Goal: Task Accomplishment & Management: Use online tool/utility

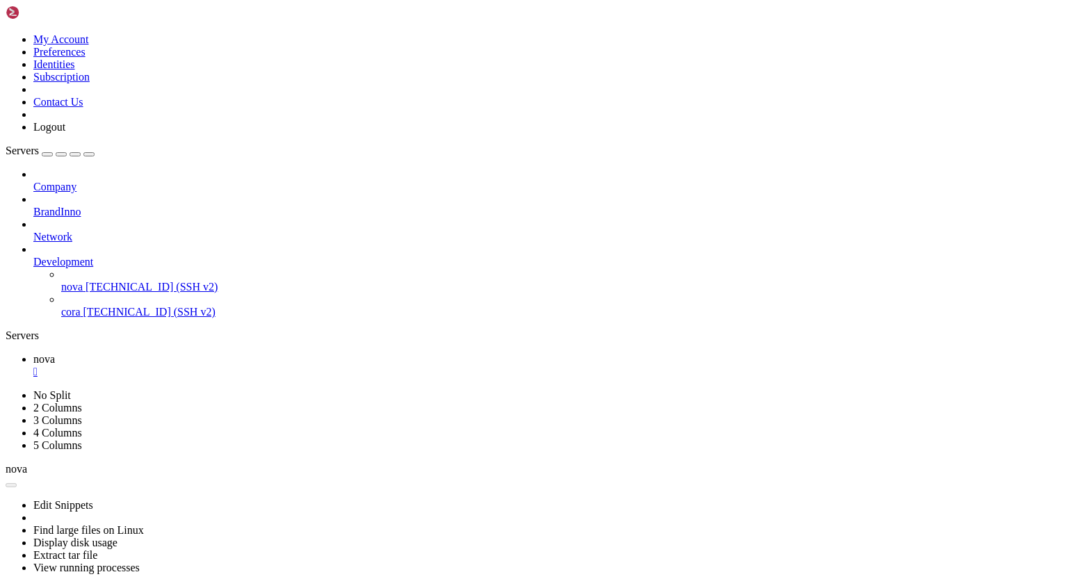
scroll to position [6, 1]
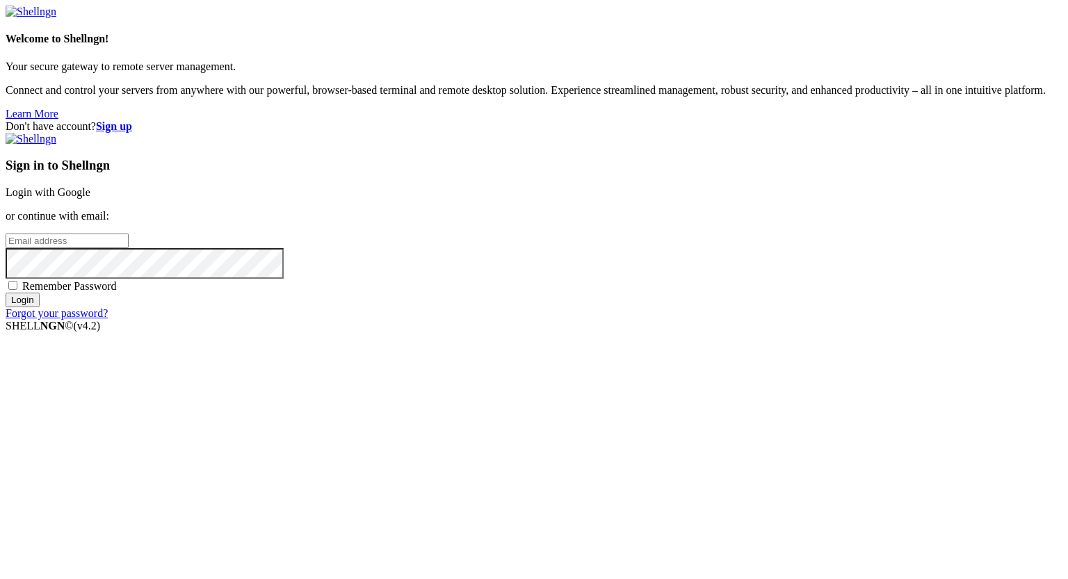
type input "[PERSON_NAME][EMAIL_ADDRESS][DOMAIN_NAME]"
click at [40, 307] on input "Login" at bounding box center [23, 300] width 34 height 15
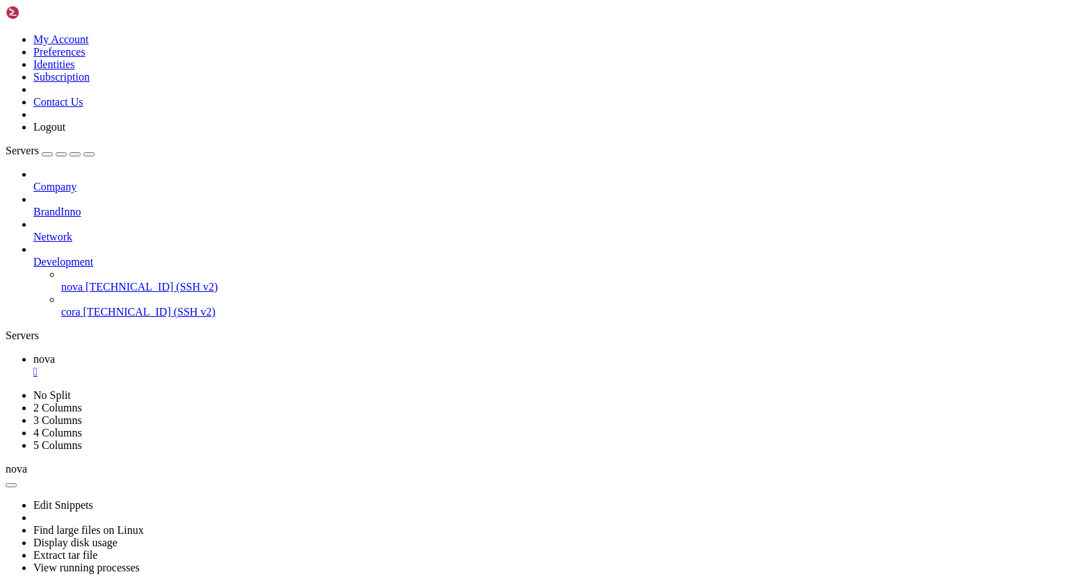
scroll to position [94976, 0]
click at [83, 306] on span "[TECHNICAL_ID] (SSH v2)" at bounding box center [149, 312] width 132 height 12
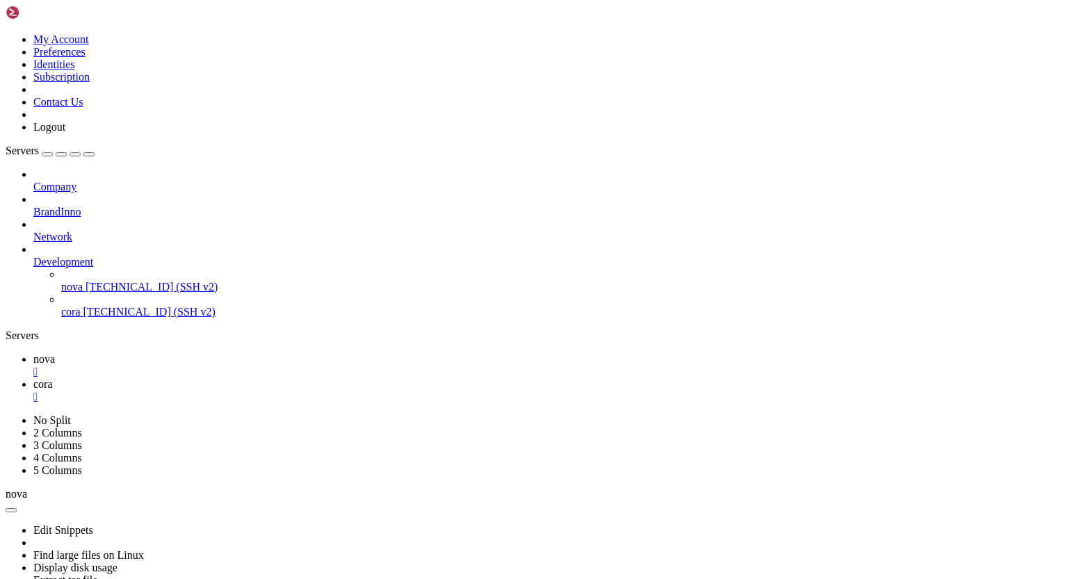
scroll to position [0, 0]
click at [303, 391] on div "" at bounding box center [547, 397] width 1029 height 13
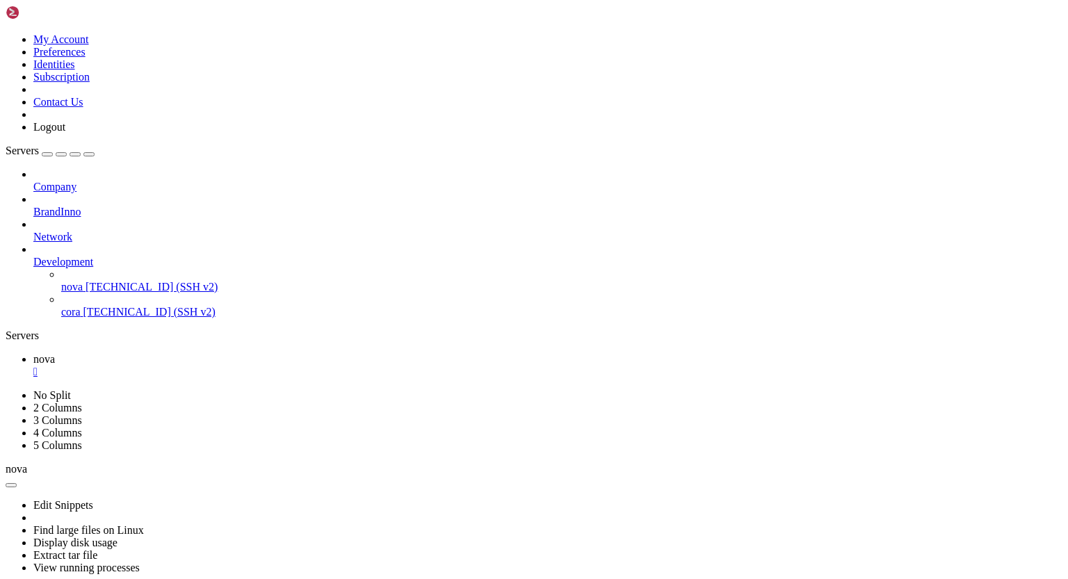
scroll to position [95709, 0]
drag, startPoint x: 161, startPoint y: 1086, endPoint x: 417, endPoint y: 1078, distance: 256.1
drag, startPoint x: 173, startPoint y: 1067, endPoint x: 471, endPoint y: 1071, distance: 298.4
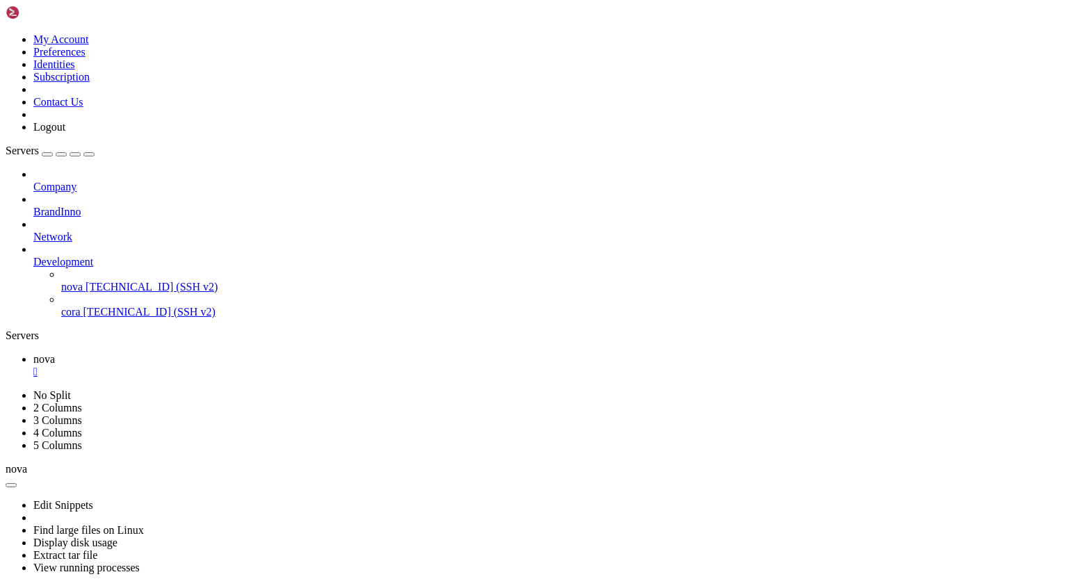
drag, startPoint x: 102, startPoint y: 1084, endPoint x: 25, endPoint y: 988, distance: 122.8
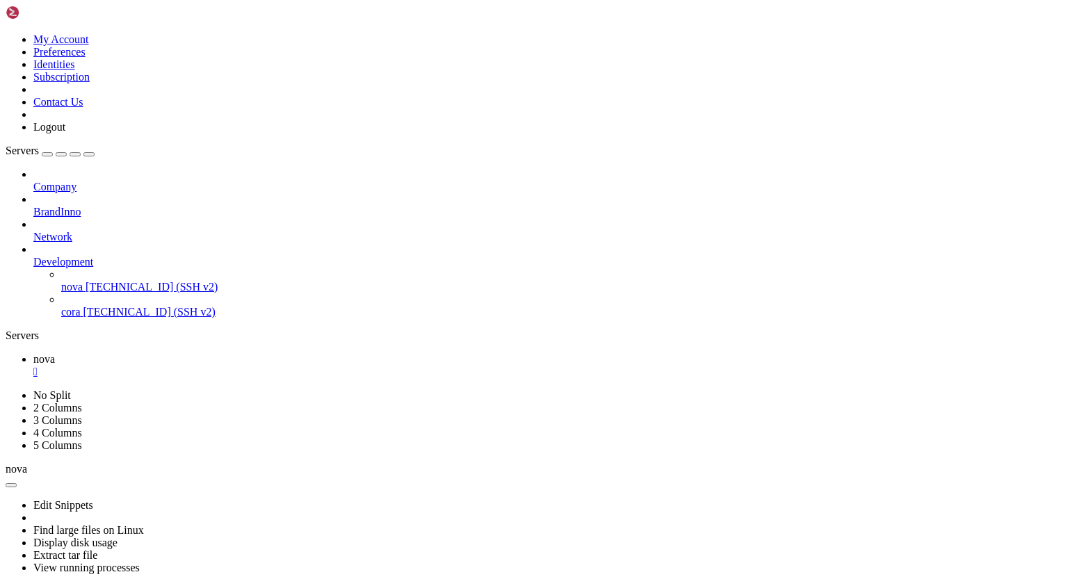
drag, startPoint x: 157, startPoint y: 1080, endPoint x: 369, endPoint y: 1077, distance: 211.5
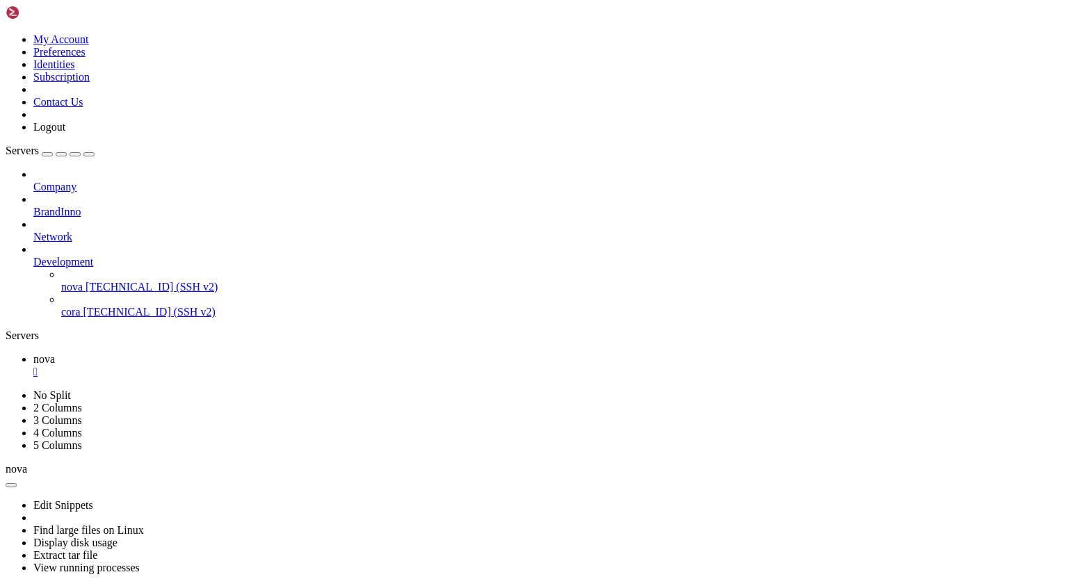
drag, startPoint x: 602, startPoint y: 620, endPoint x: 182, endPoint y: 1067, distance: 612.6
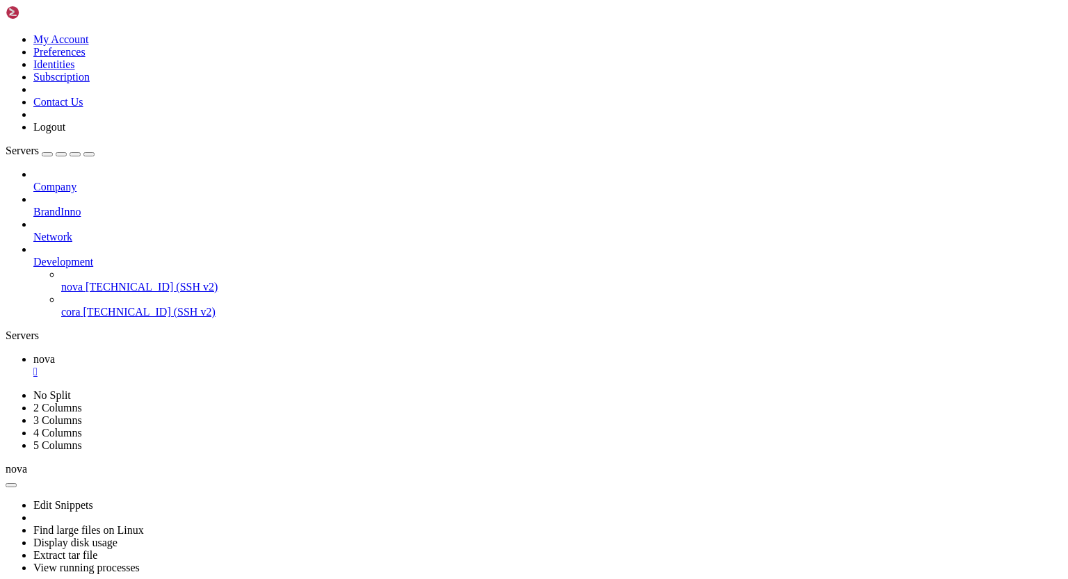
drag, startPoint x: 202, startPoint y: 1073, endPoint x: 113, endPoint y: 1020, distance: 103.9
drag, startPoint x: 105, startPoint y: 1003, endPoint x: 276, endPoint y: 1000, distance: 171.1
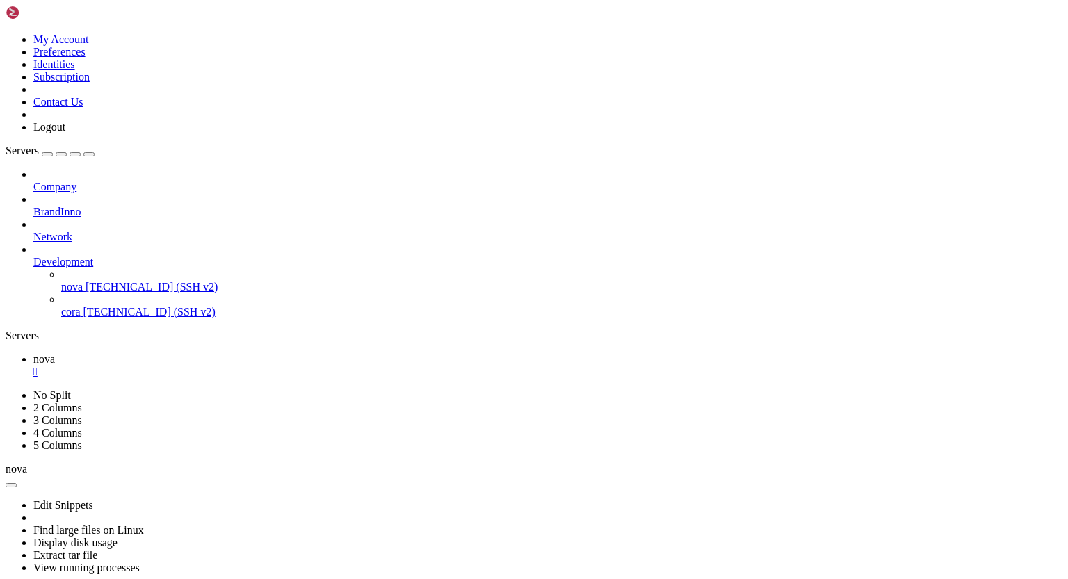
scroll to position [163713, 0]
drag, startPoint x: 200, startPoint y: 940, endPoint x: 112, endPoint y: 913, distance: 92.0
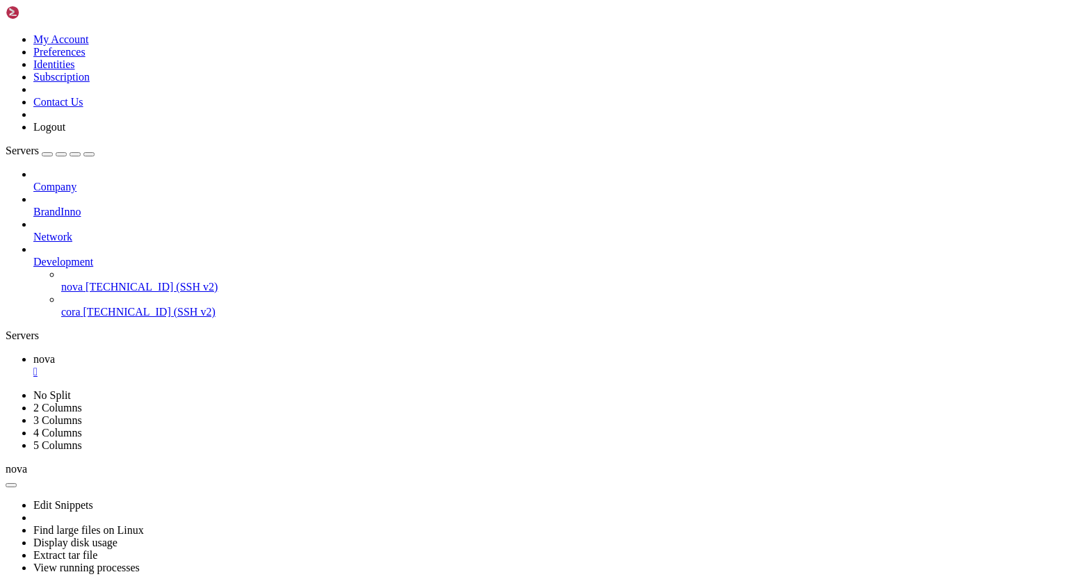
scroll to position [163784, 0]
drag, startPoint x: 11, startPoint y: 694, endPoint x: 167, endPoint y: 746, distance: 164.1
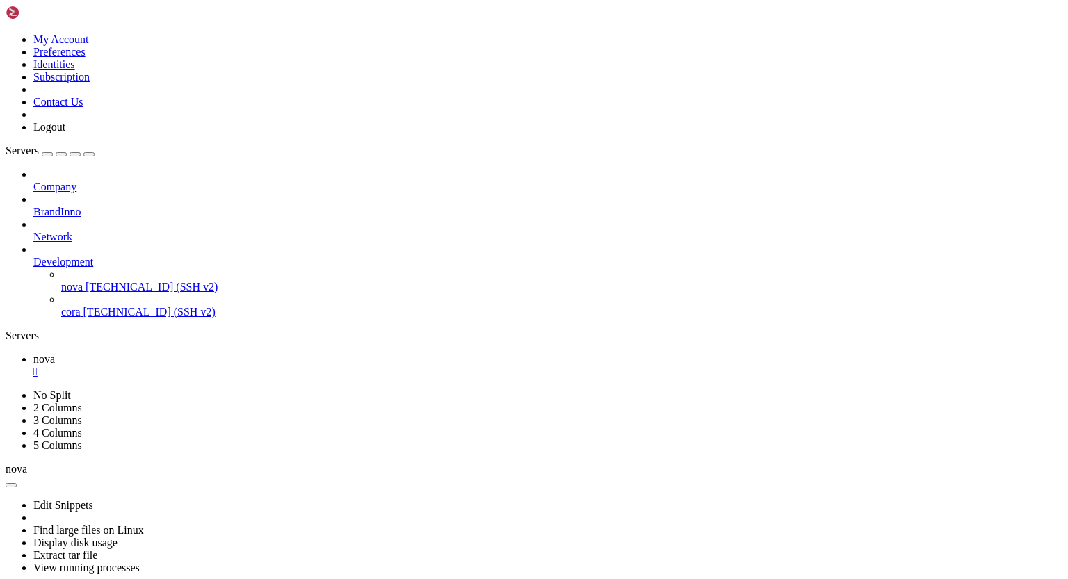
scroll to position [177879, 0]
drag, startPoint x: 116, startPoint y: 810, endPoint x: 334, endPoint y: 812, distance: 217.7
drag, startPoint x: 131, startPoint y: 1088, endPoint x: 342, endPoint y: 1084, distance: 211.5
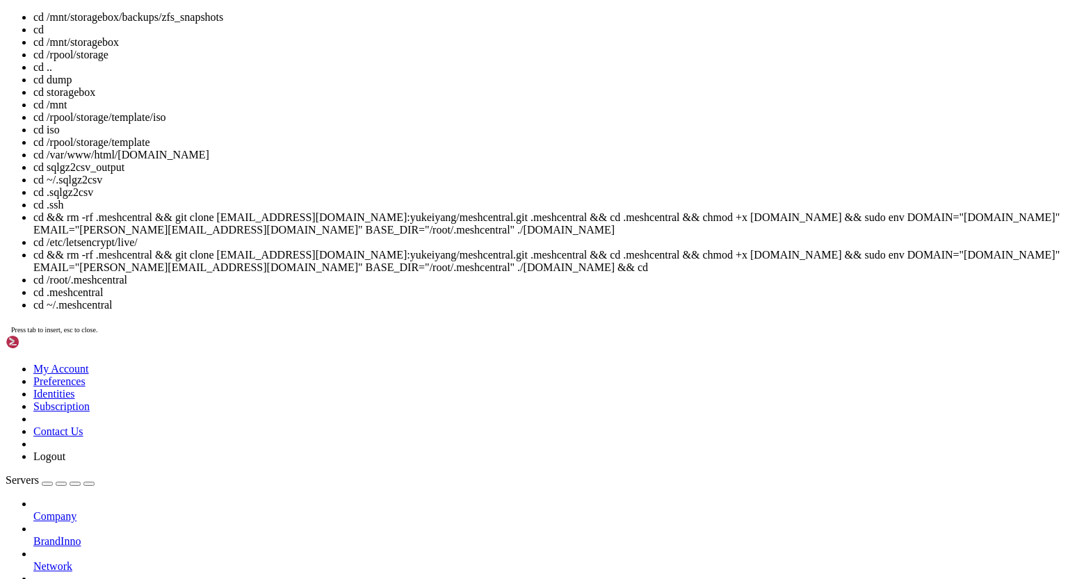
scroll to position [177927, 0]
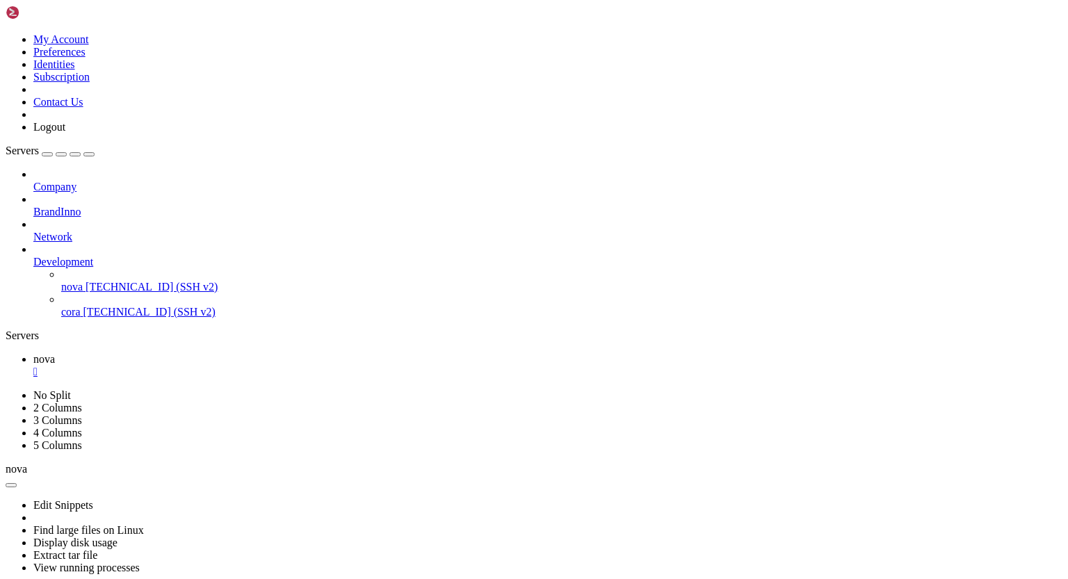
drag, startPoint x: 546, startPoint y: 1061, endPoint x: 232, endPoint y: 967, distance: 327.7
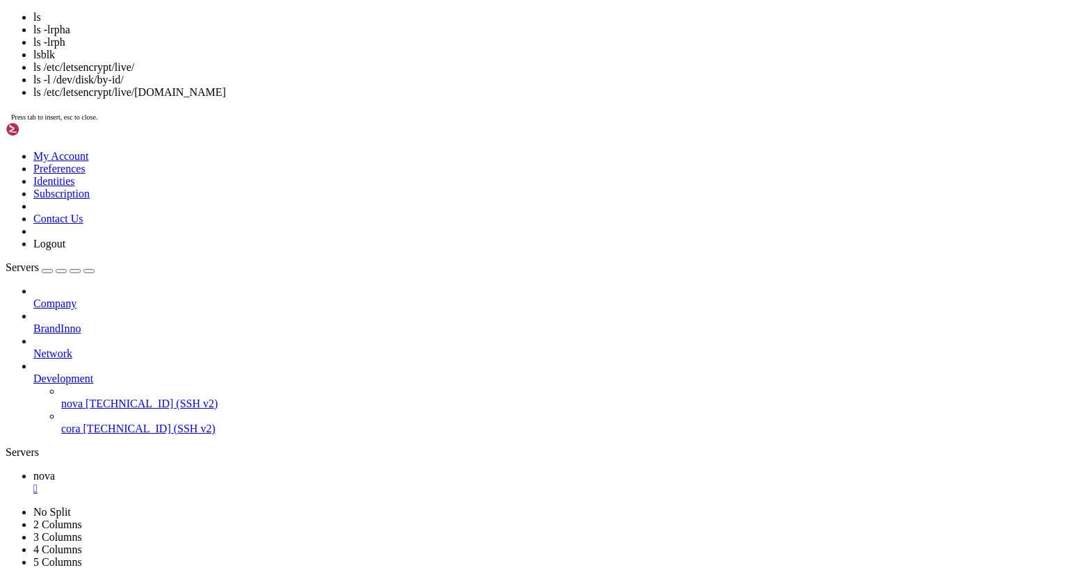
scroll to position [178009, 0]
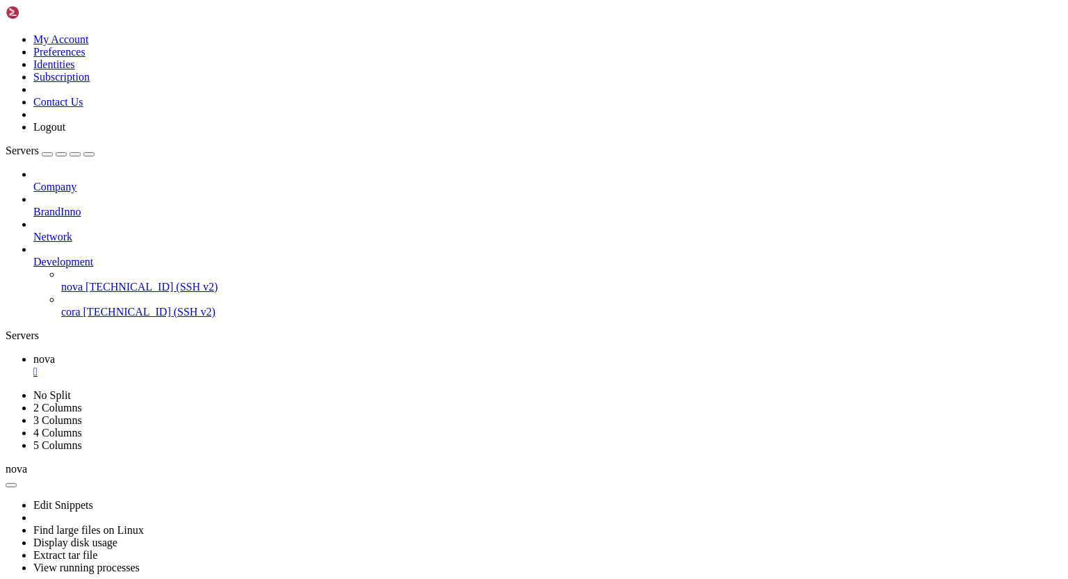
drag, startPoint x: 13, startPoint y: 1070, endPoint x: 68, endPoint y: 1074, distance: 55.8
drag, startPoint x: 13, startPoint y: 1061, endPoint x: 204, endPoint y: 1073, distance: 192.3
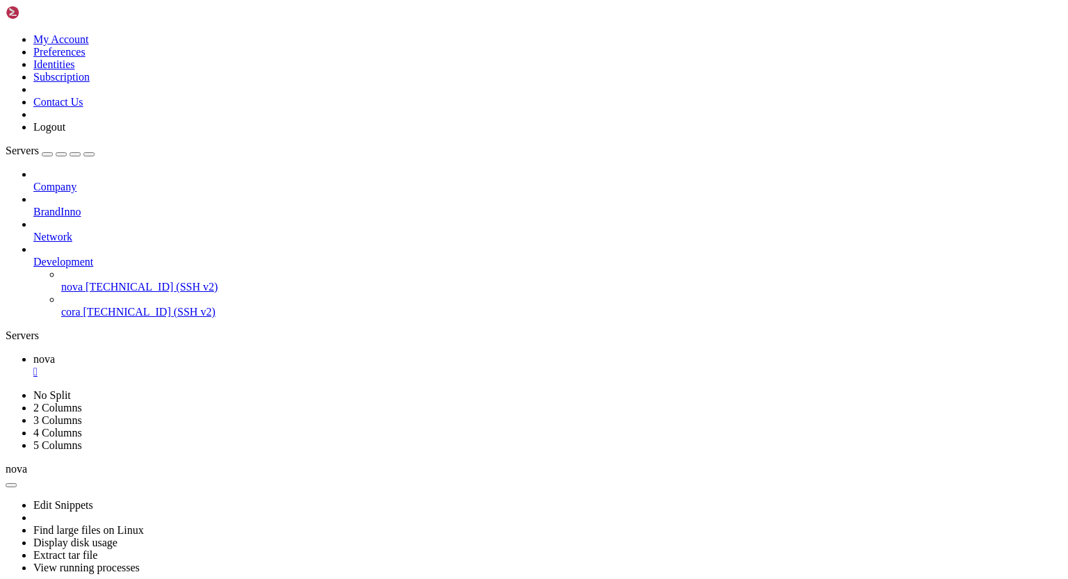
drag, startPoint x: 81, startPoint y: 1070, endPoint x: 156, endPoint y: 1075, distance: 75.3
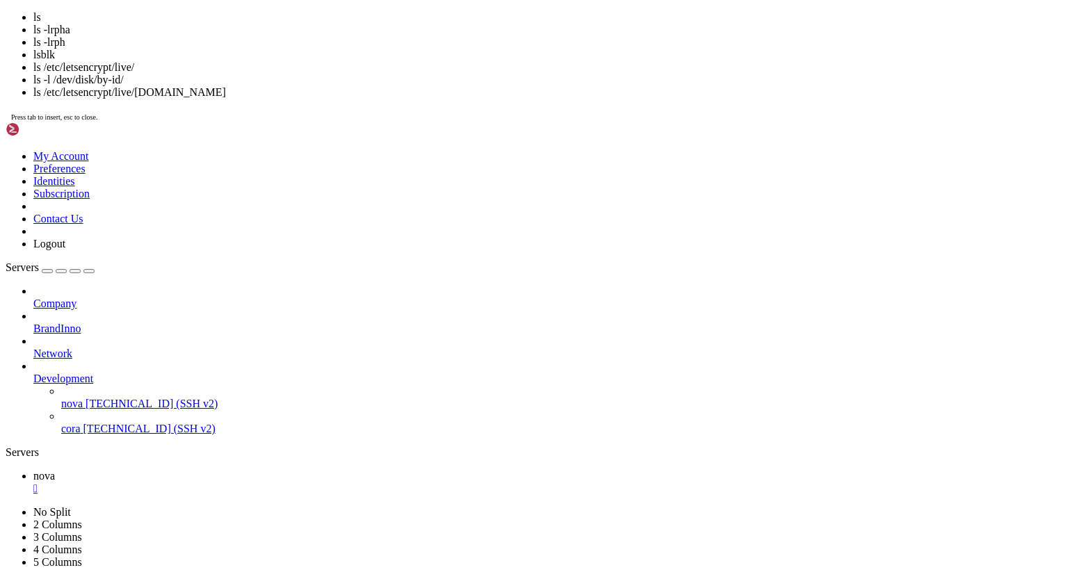
scroll to position [178210, 0]
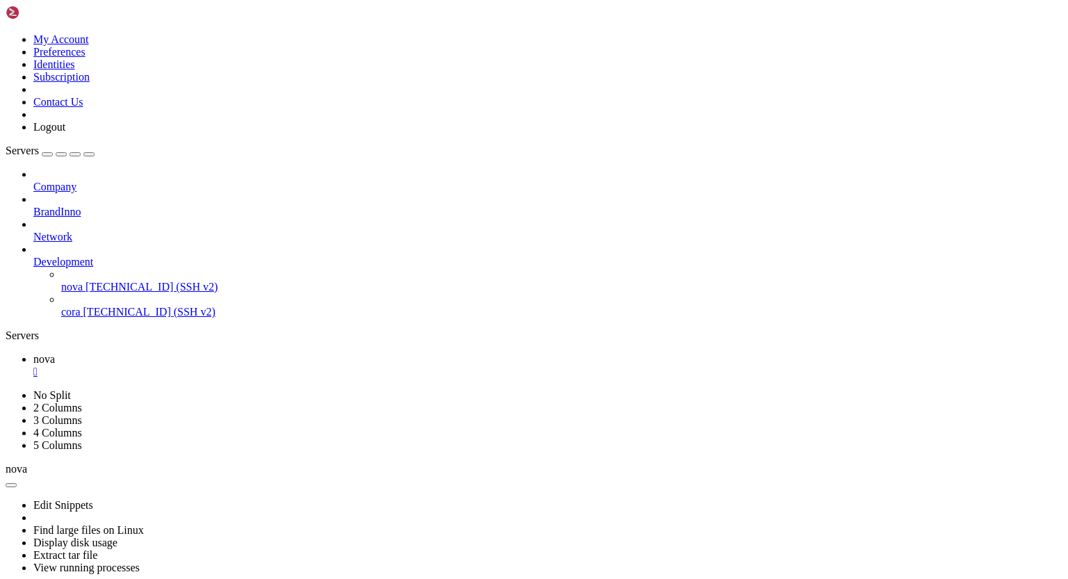
drag, startPoint x: 13, startPoint y: 1061, endPoint x: 314, endPoint y: 1086, distance: 302.3
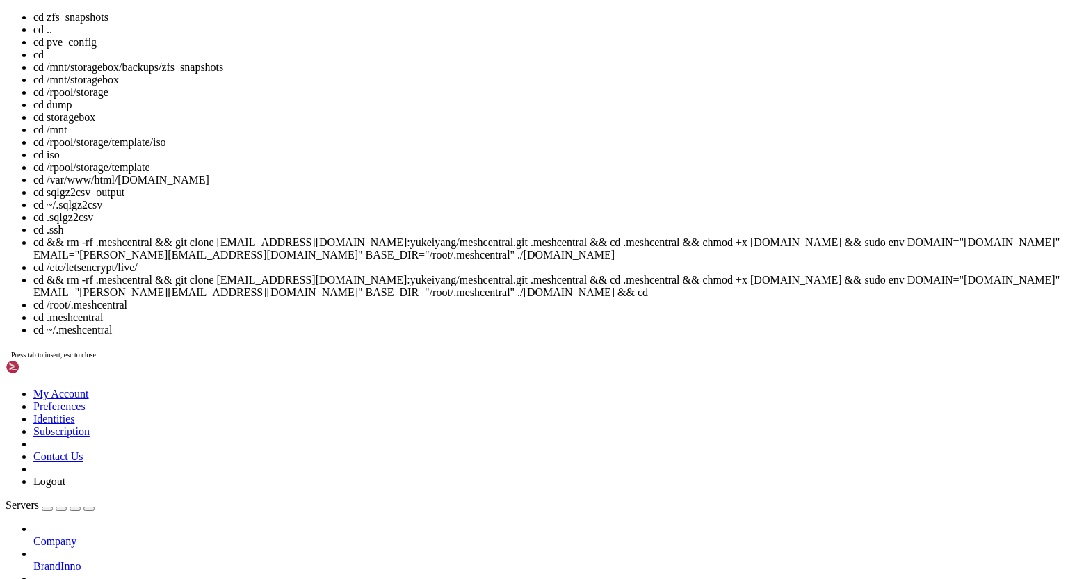
scroll to position [178222, 0]
